Goal: Information Seeking & Learning: Learn about a topic

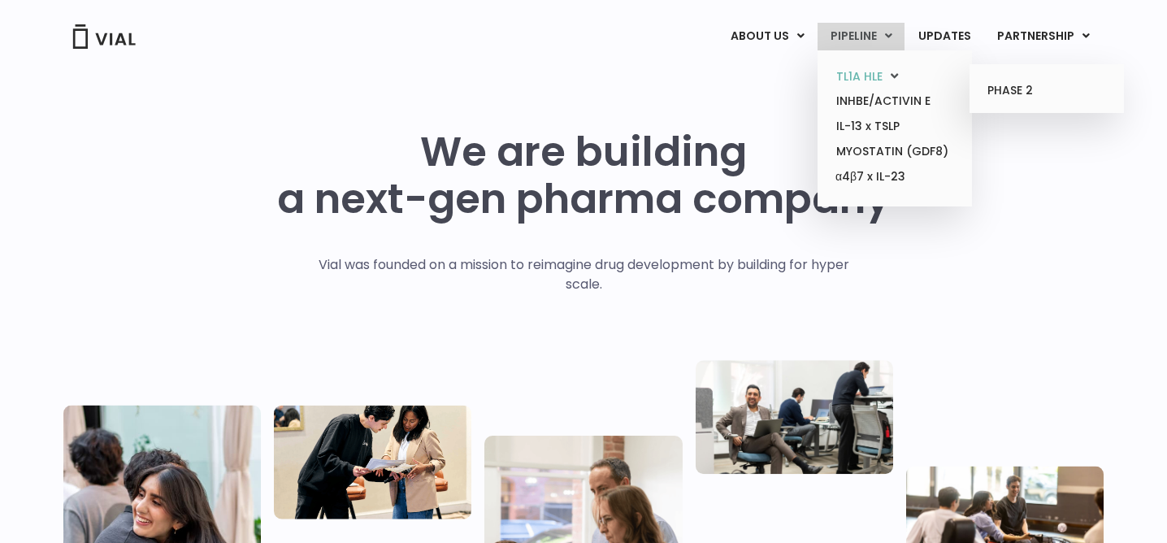
click at [874, 72] on link "TL1A HLE" at bounding box center [894, 76] width 142 height 25
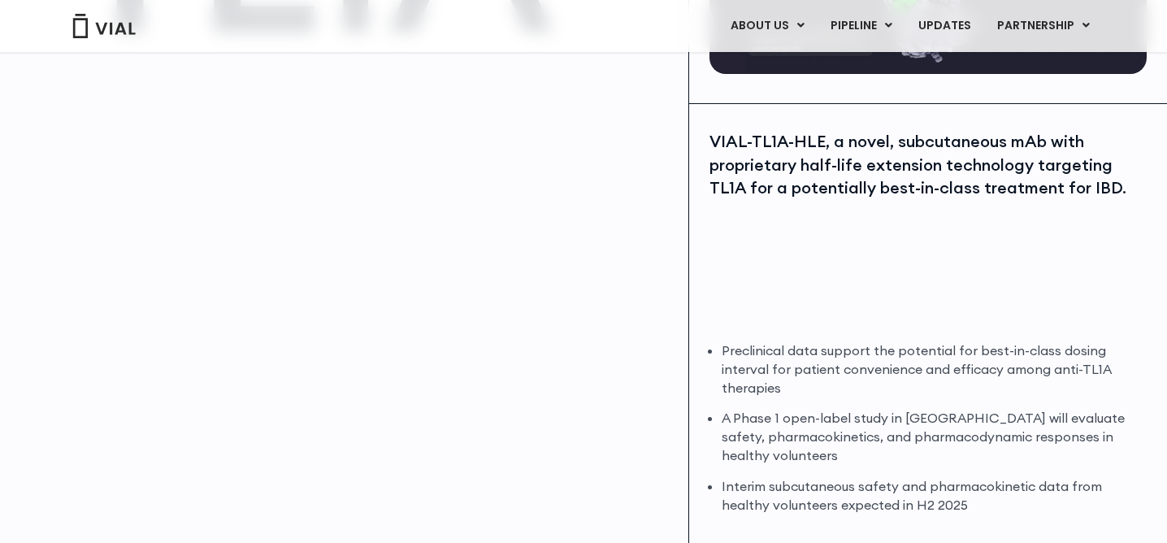
scroll to position [309, 0]
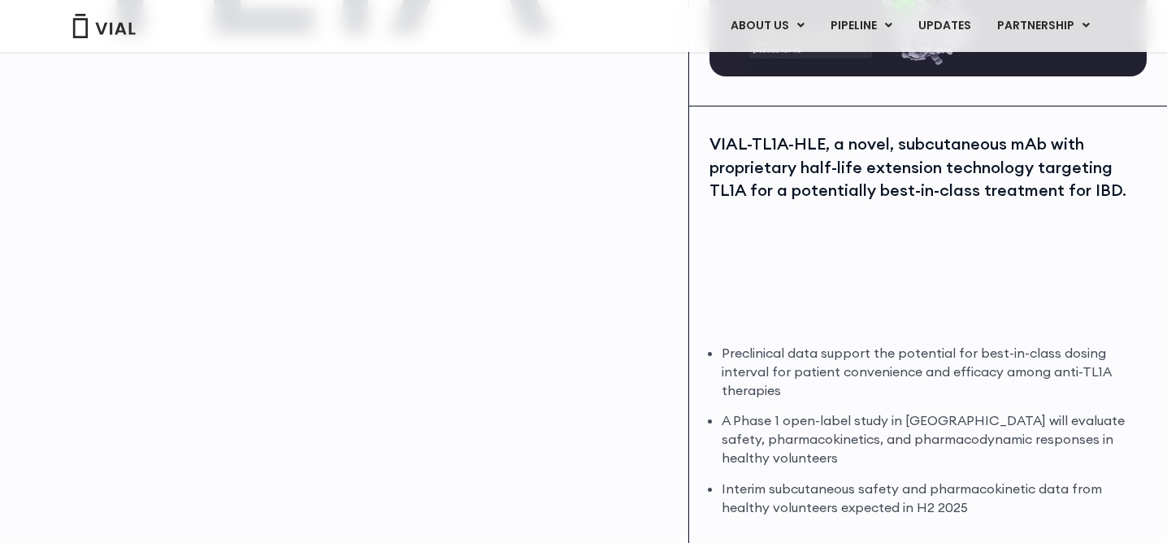
click at [755, 424] on li "A Phase 1 open-label study in [GEOGRAPHIC_DATA] will evaluate safety, pharmacok…" at bounding box center [933, 439] width 422 height 56
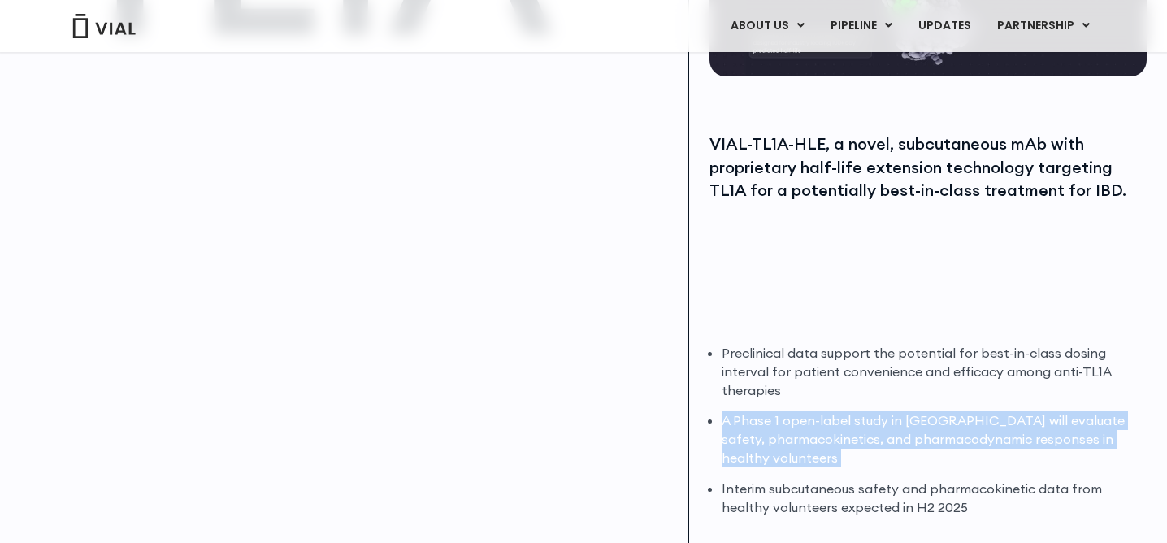
click at [791, 365] on li "Preclinical data support the potential for best-in-class dosing interval for pa…" at bounding box center [933, 372] width 422 height 56
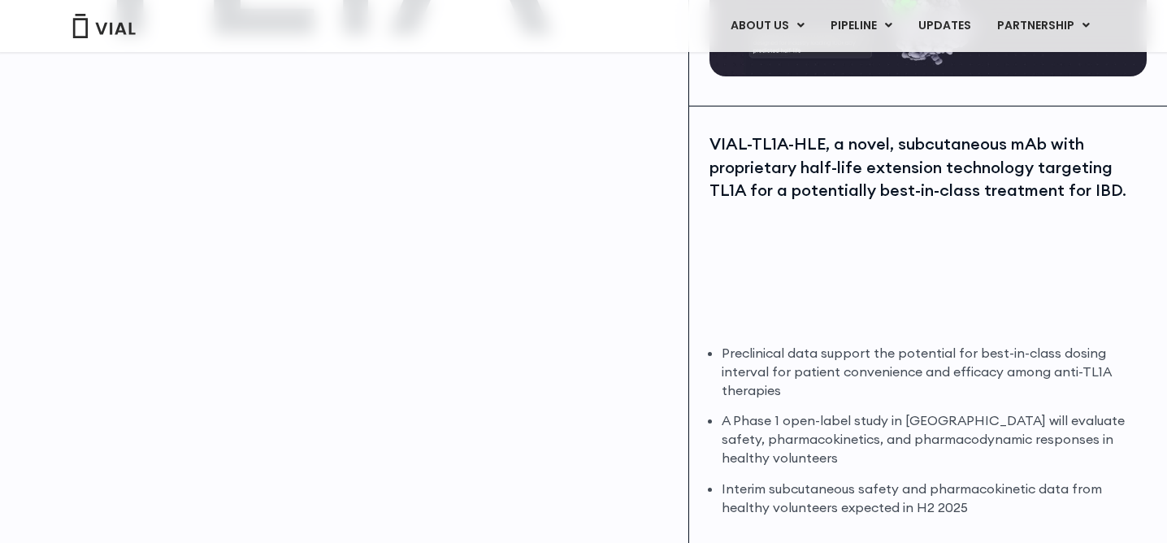
click at [791, 365] on li "Preclinical data support the potential for best-in-class dosing interval for pa…" at bounding box center [933, 372] width 422 height 56
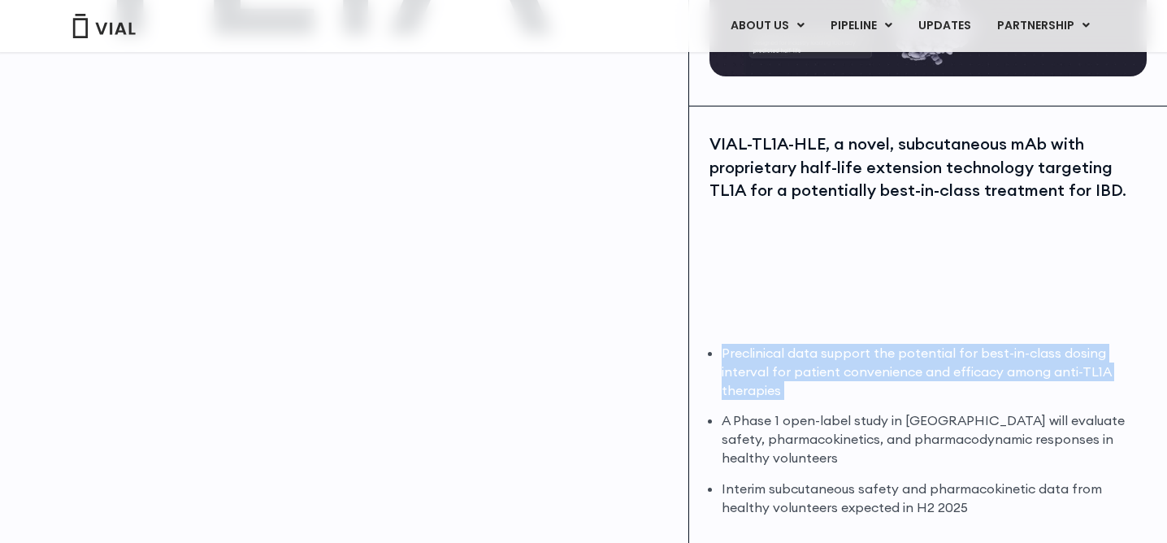
click at [791, 365] on li "Preclinical data support the potential for best-in-class dosing interval for pa…" at bounding box center [933, 372] width 422 height 56
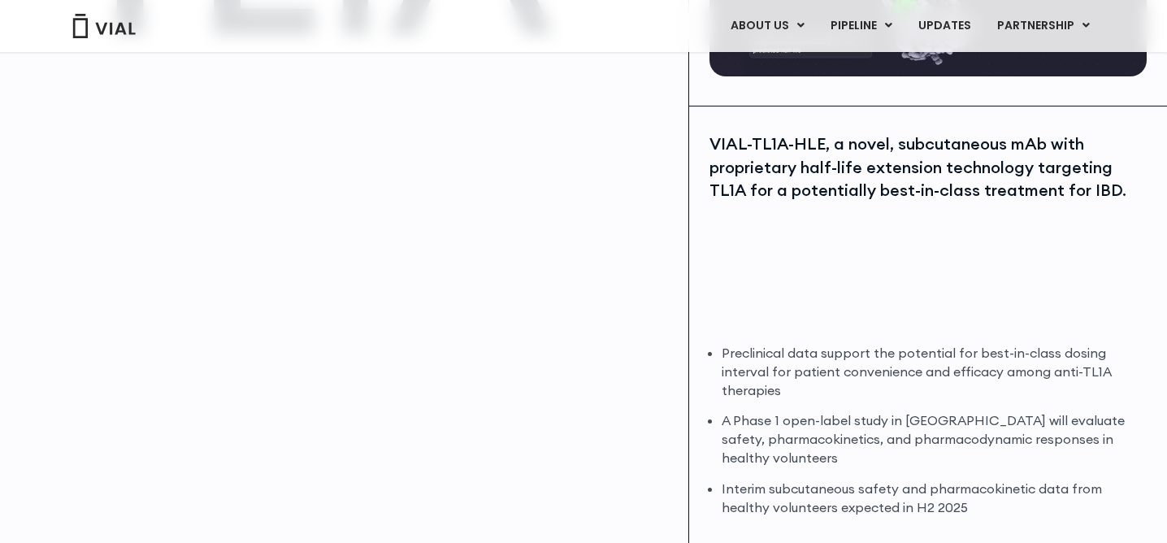
click at [791, 365] on li "Preclinical data support the potential for best-in-class dosing interval for pa…" at bounding box center [933, 372] width 422 height 56
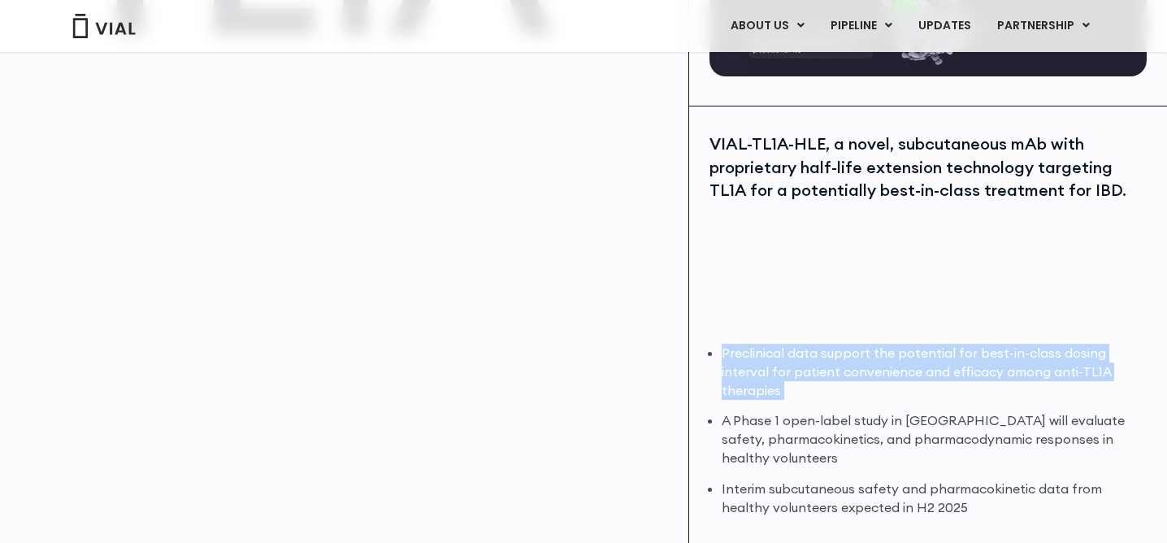
click at [791, 365] on li "Preclinical data support the potential for best-in-class dosing interval for pa…" at bounding box center [933, 372] width 422 height 56
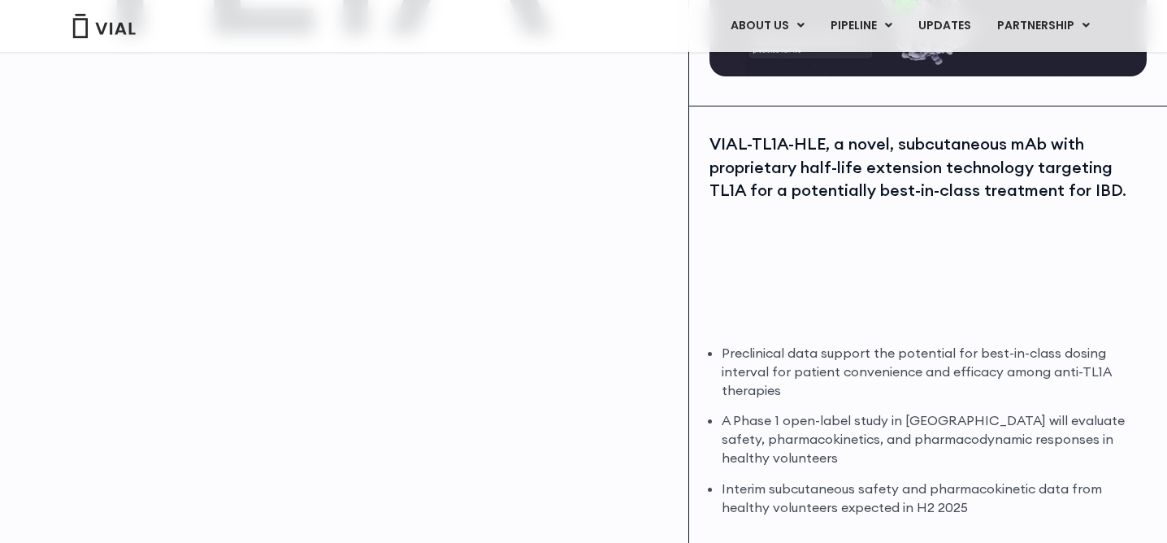
click at [791, 365] on li "Preclinical data support the potential for best-in-class dosing interval for pa…" at bounding box center [933, 372] width 422 height 56
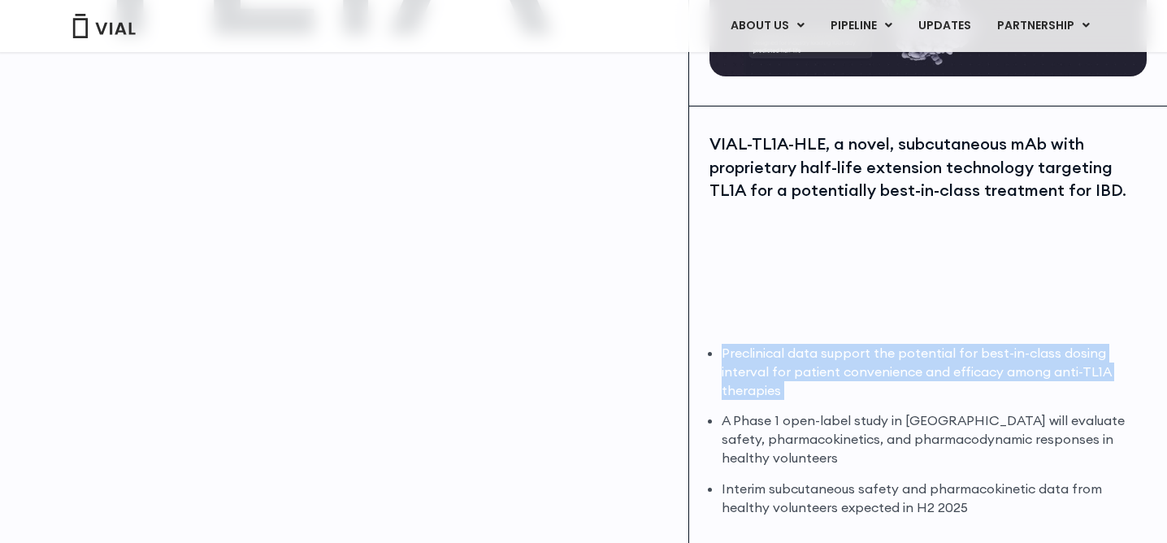
click at [809, 358] on li "Preclinical data support the potential for best-in-class dosing interval for pa…" at bounding box center [933, 372] width 422 height 56
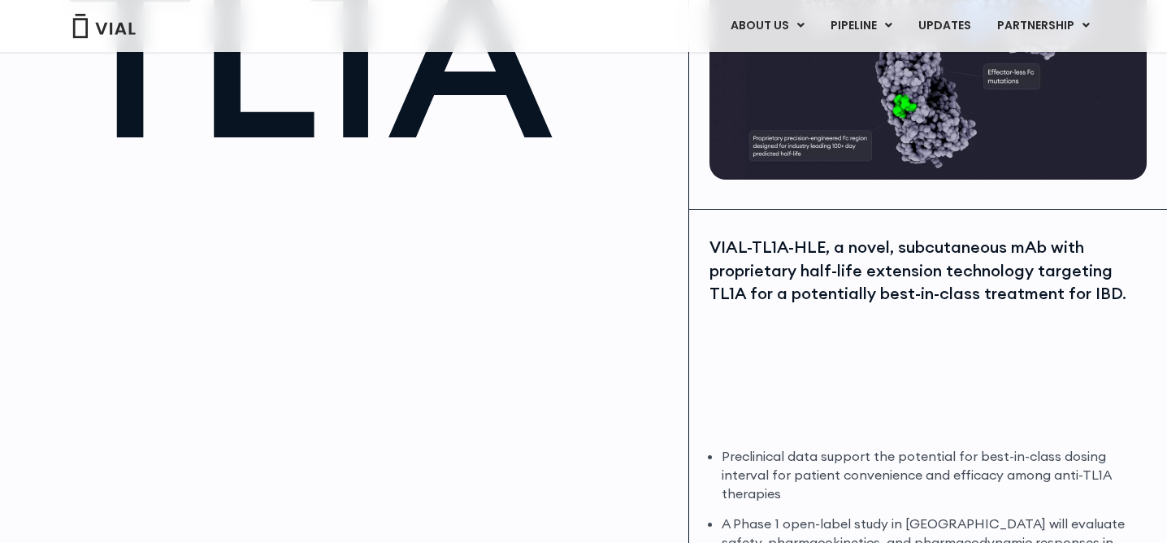
scroll to position [180, 0]
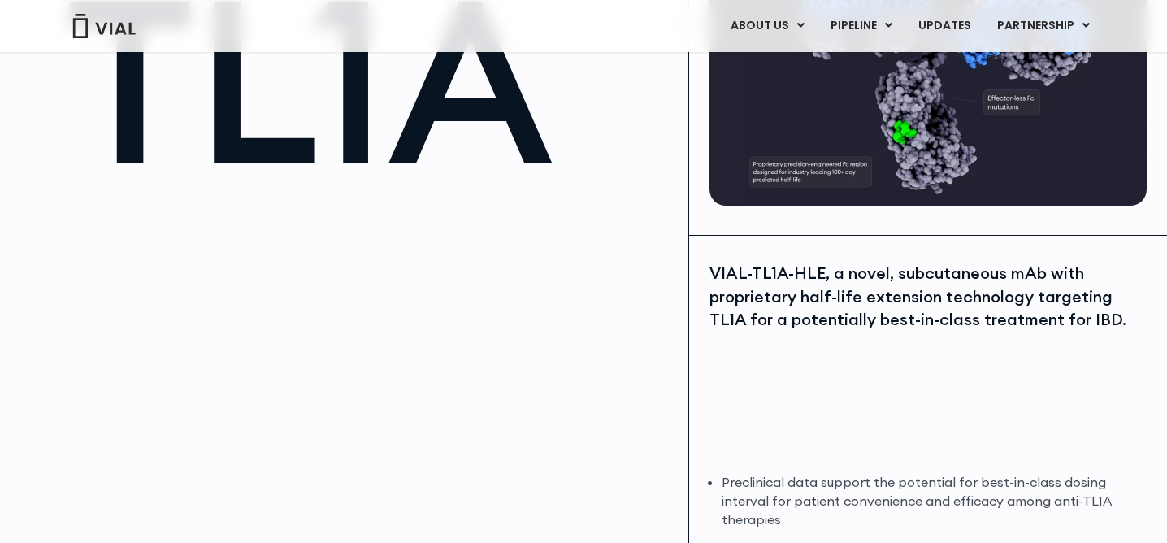
click at [856, 305] on div "VIAL-TL1A-HLE, a novel, subcutaneous mAb with proprietary half-life extension t…" at bounding box center [926, 297] width 434 height 70
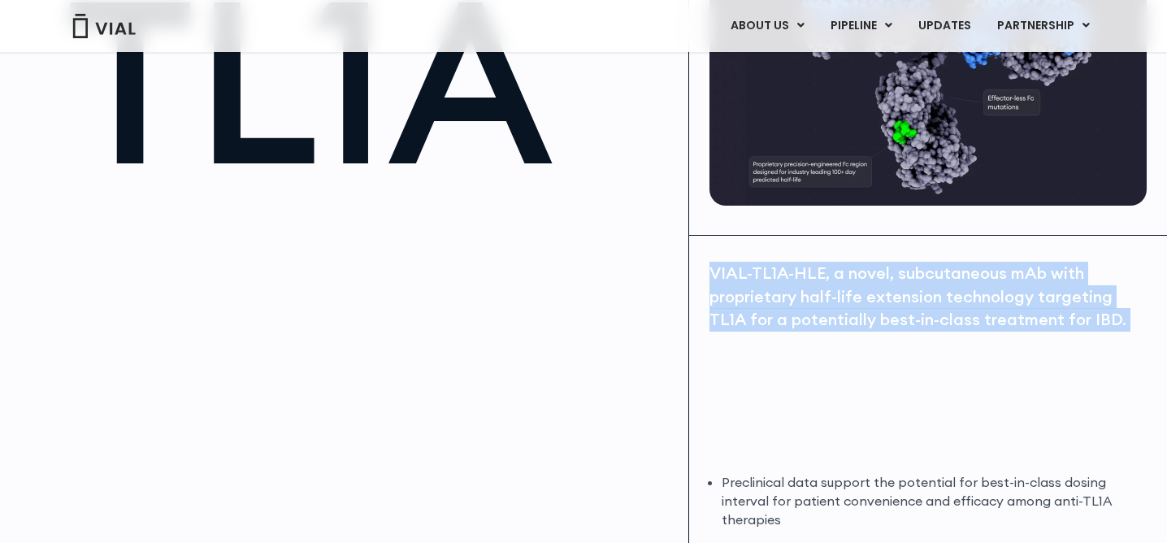
click at [856, 305] on div "VIAL-TL1A-HLE, a novel, subcutaneous mAb with proprietary half-life extension t…" at bounding box center [926, 297] width 434 height 70
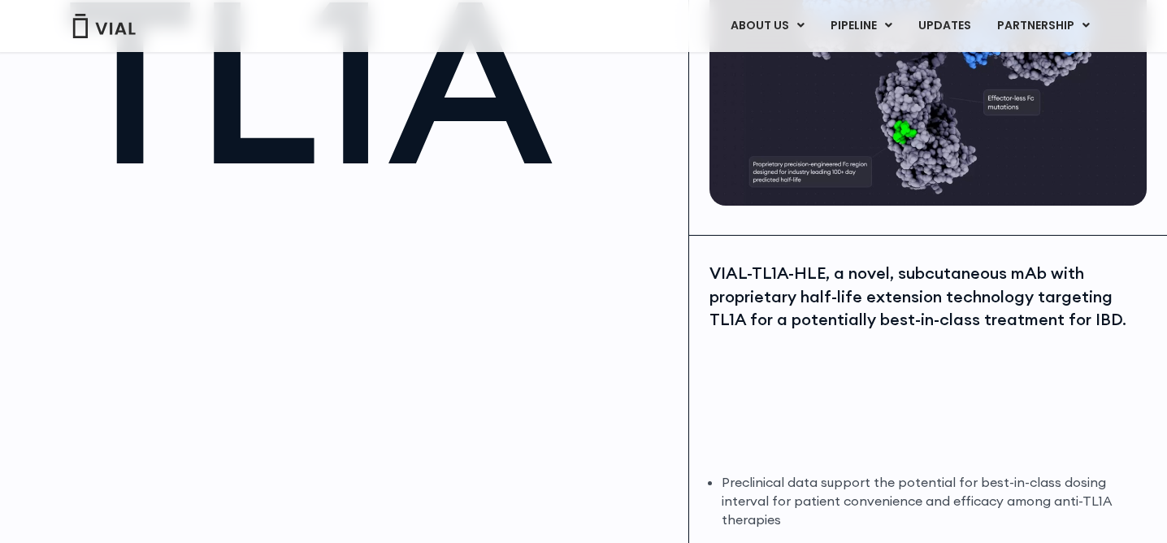
click at [856, 305] on div "VIAL-TL1A-HLE, a novel, subcutaneous mAb with proprietary half-life extension t…" at bounding box center [926, 297] width 434 height 70
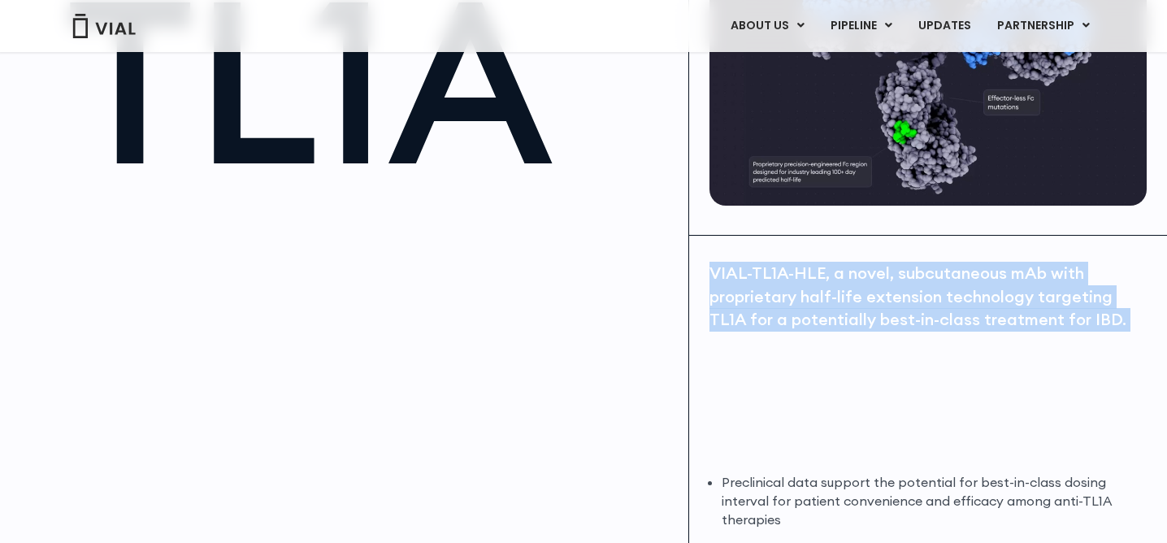
click at [856, 305] on div "VIAL-TL1A-HLE, a novel, subcutaneous mAb with proprietary half-life extension t…" at bounding box center [926, 297] width 434 height 70
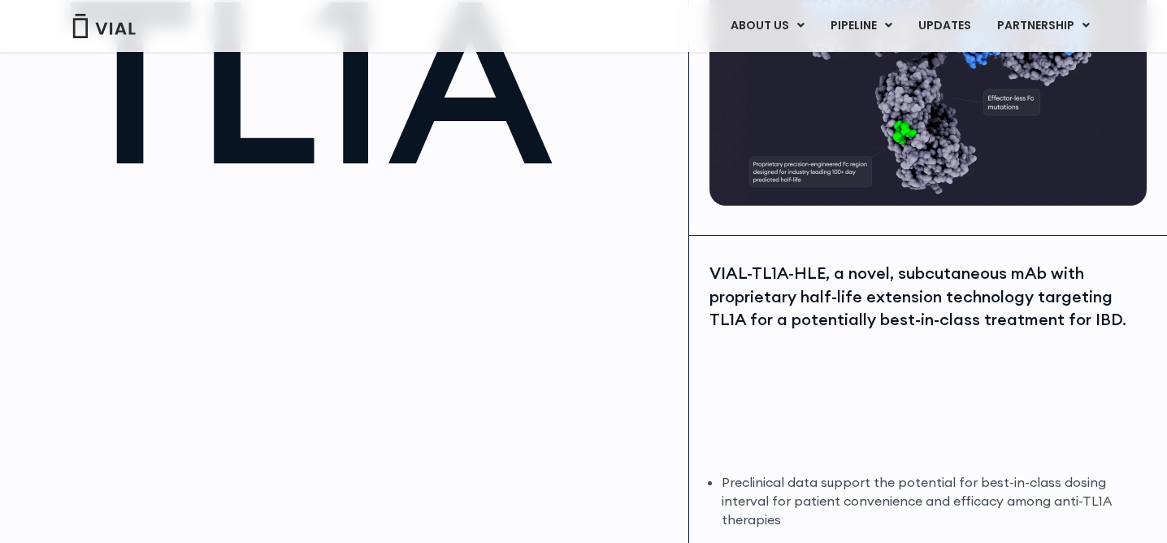
click at [817, 295] on div "VIAL-TL1A-HLE, a novel, subcutaneous mAb with proprietary half-life extension t…" at bounding box center [926, 297] width 434 height 70
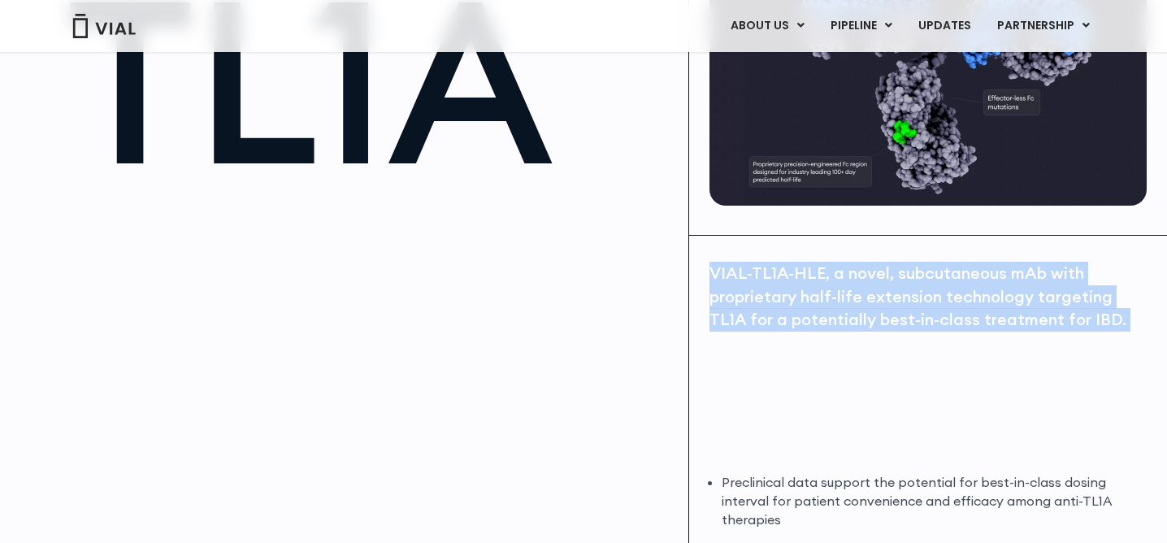
click at [743, 284] on div "VIAL-TL1A-HLE, a novel, subcutaneous mAb with proprietary half-life extension t…" at bounding box center [926, 297] width 434 height 70
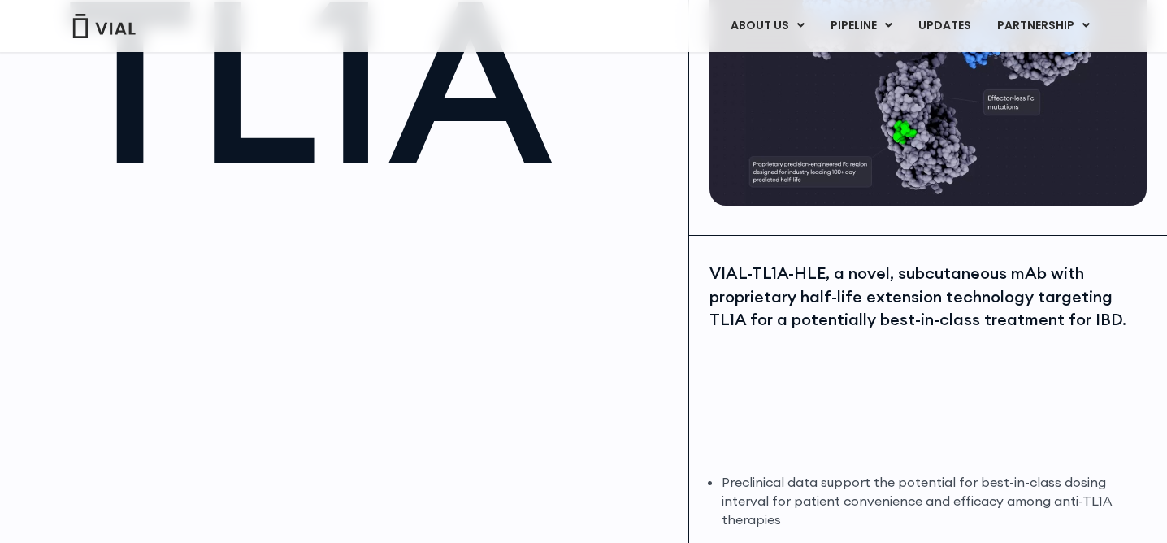
click at [759, 279] on div "VIAL-TL1A-HLE, a novel, subcutaneous mAb with proprietary half-life extension t…" at bounding box center [926, 297] width 434 height 70
click at [852, 292] on div "VIAL-TL1A-HLE, a novel, subcutaneous mAb with proprietary half-life extension t…" at bounding box center [926, 297] width 434 height 70
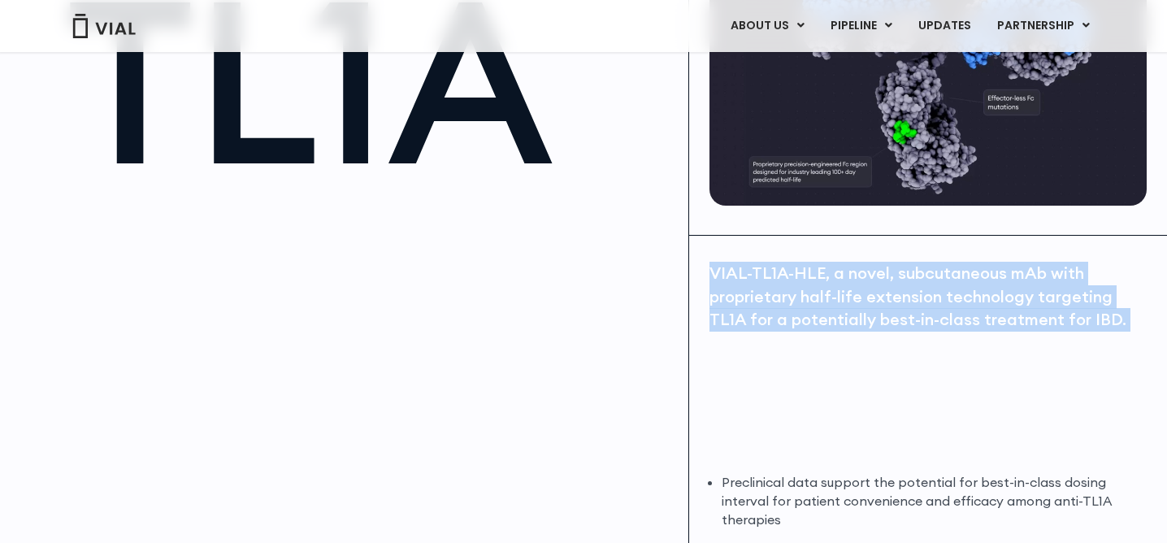
click at [852, 292] on div "VIAL-TL1A-HLE, a novel, subcutaneous mAb with proprietary half-life extension t…" at bounding box center [926, 297] width 434 height 70
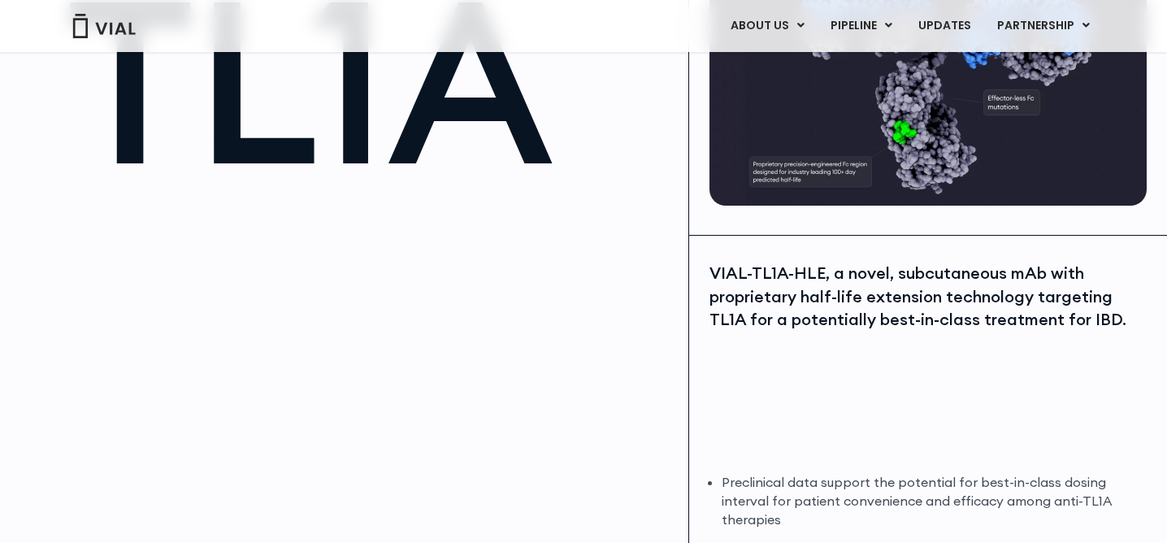
click at [852, 292] on div "VIAL-TL1A-HLE, a novel, subcutaneous mAb with proprietary half-life extension t…" at bounding box center [926, 297] width 434 height 70
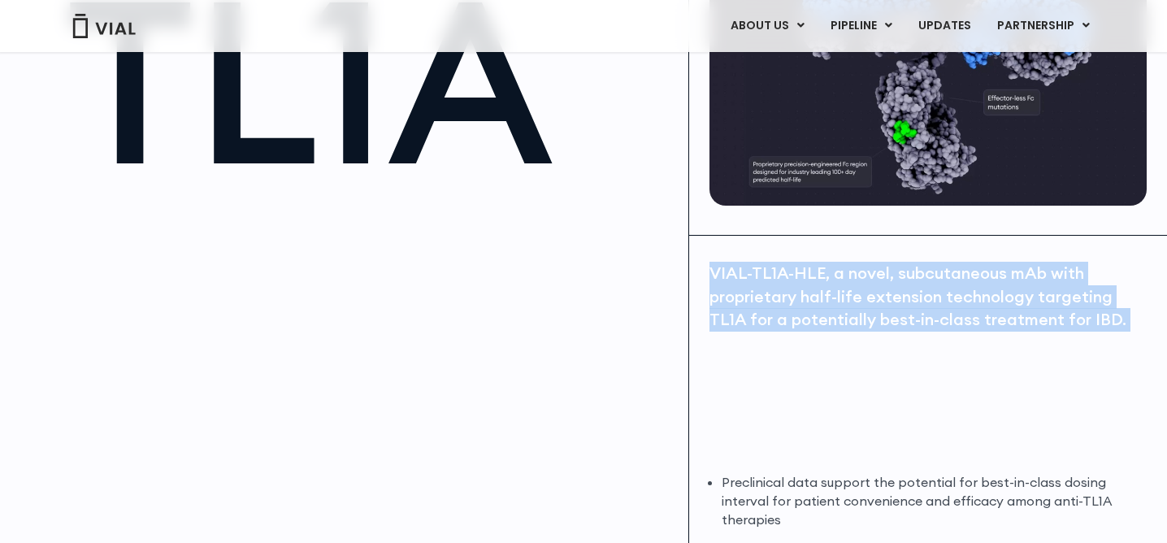
click at [852, 292] on div "VIAL-TL1A-HLE, a novel, subcutaneous mAb with proprietary half-life extension t…" at bounding box center [926, 297] width 434 height 70
